Goal: Information Seeking & Learning: Learn about a topic

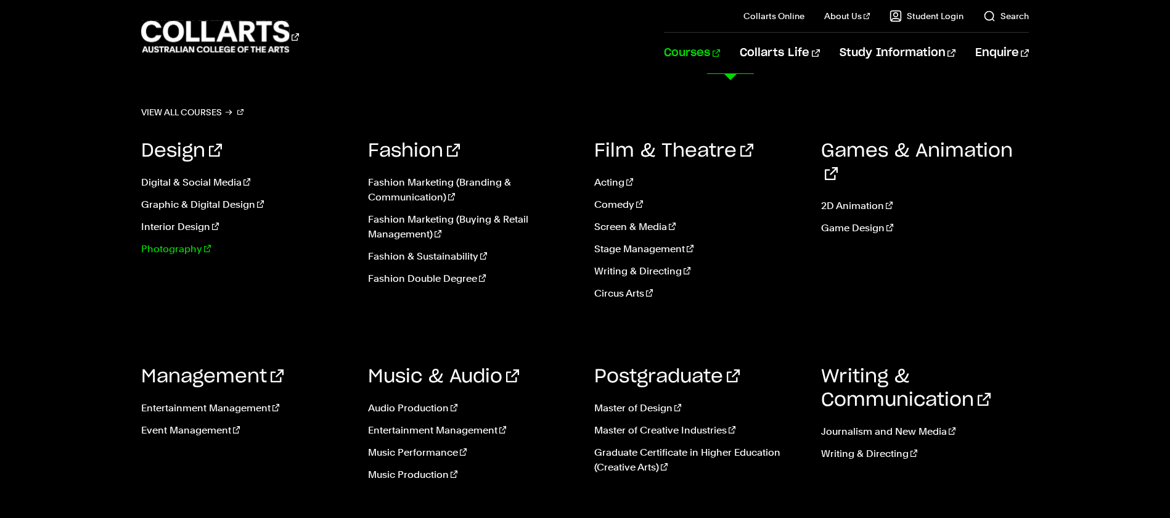
click at [193, 254] on link "Photography" at bounding box center [245, 249] width 208 height 15
click at [181, 247] on link "Photography" at bounding box center [245, 249] width 208 height 15
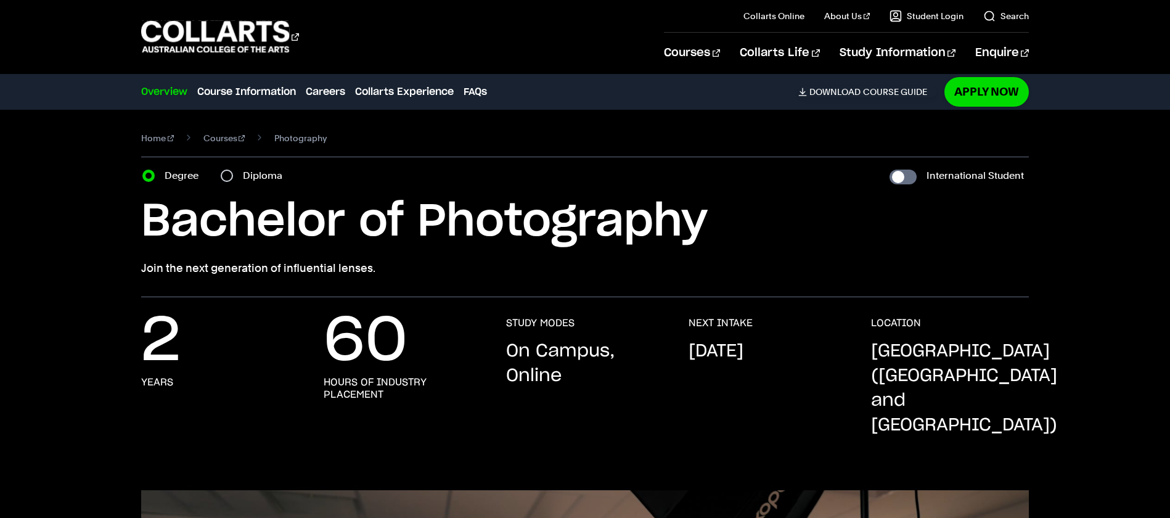
click at [970, 108] on div "Overview Overview Course Information Careers Collarts Experience FAQs Download …" at bounding box center [585, 92] width 1087 height 35
click at [969, 97] on link "Apply Now" at bounding box center [987, 91] width 84 height 29
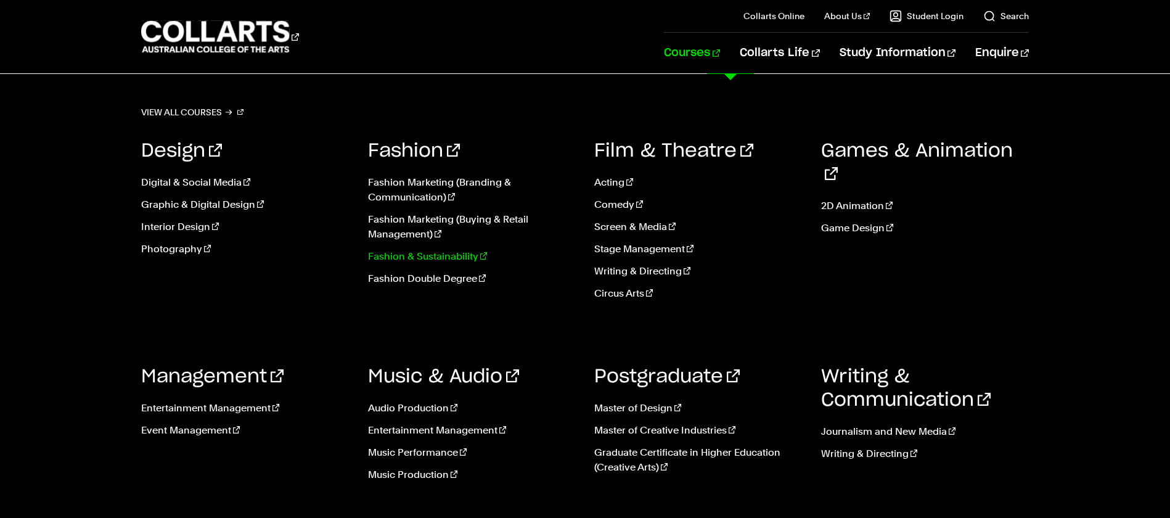
click at [422, 255] on link "Fashion & Sustainability" at bounding box center [472, 256] width 208 height 15
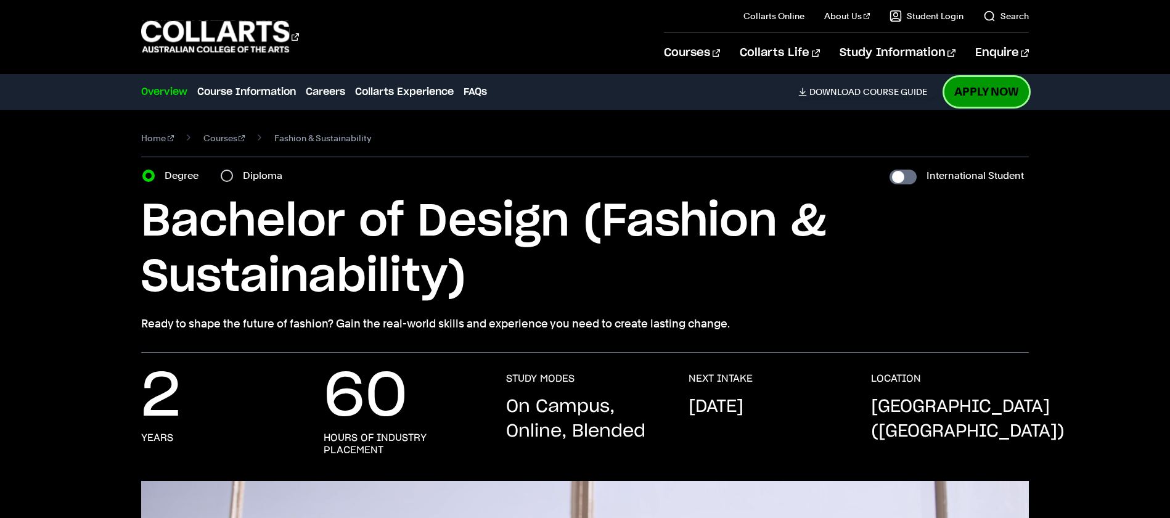
click at [975, 97] on link "Apply Now" at bounding box center [987, 91] width 84 height 29
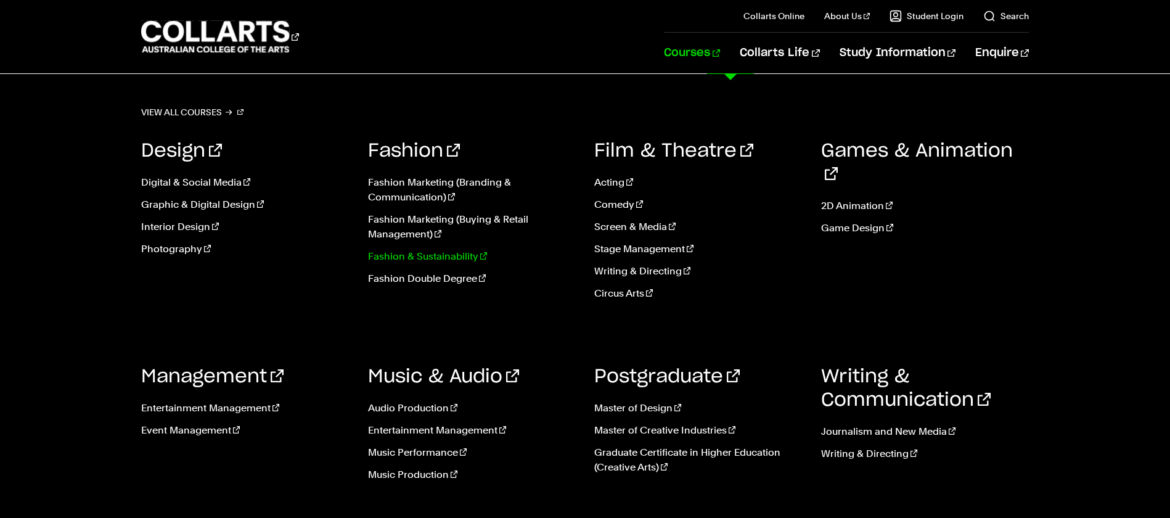
click at [430, 257] on link "Fashion & Sustainability" at bounding box center [472, 256] width 208 height 15
click at [443, 257] on link "Fashion & Sustainability" at bounding box center [472, 256] width 208 height 15
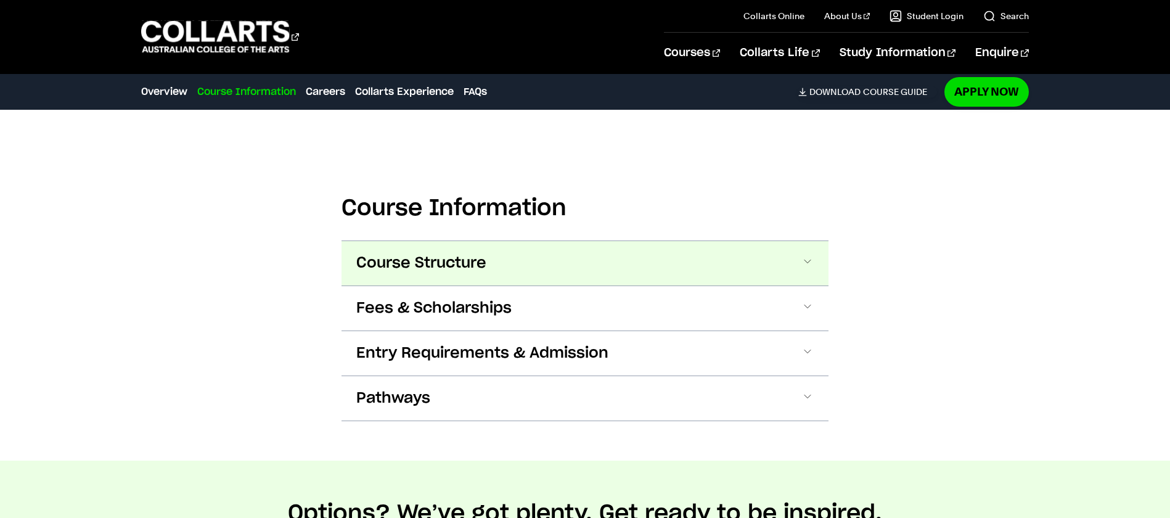
click at [573, 265] on button "Course Structure" at bounding box center [585, 263] width 487 height 44
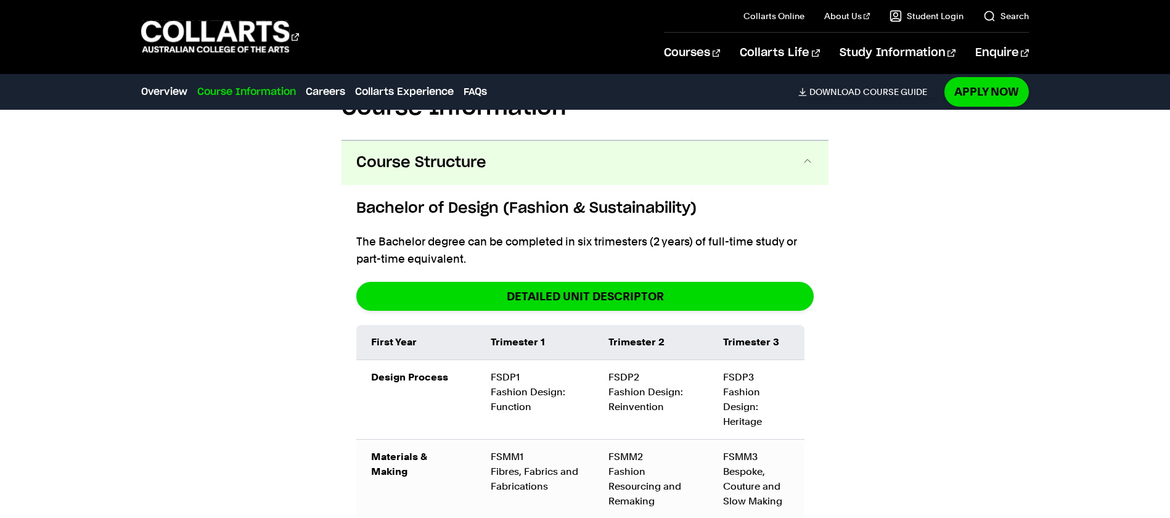
scroll to position [1286, 0]
